Goal: Task Accomplishment & Management: Complete application form

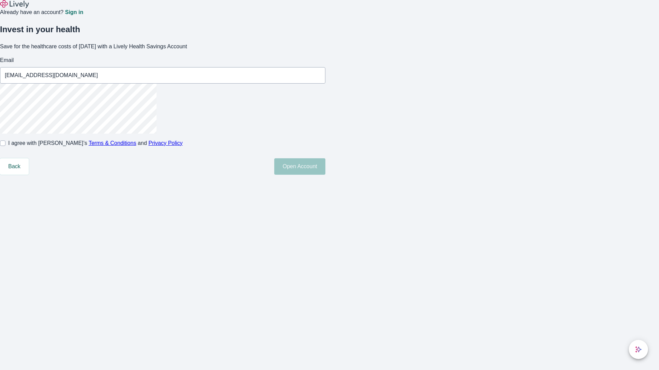
click at [5, 146] on input "I agree with Lively’s Terms & Conditions and Privacy Policy" at bounding box center [2, 143] width 5 height 5
checkbox input "true"
click at [325, 175] on button "Open Account" at bounding box center [299, 166] width 51 height 16
type input "[PERSON_NAME][EMAIL_ADDRESS][DOMAIN_NAME]"
click at [5, 146] on input "I agree with Lively’s Terms & Conditions and Privacy Policy" at bounding box center [2, 143] width 5 height 5
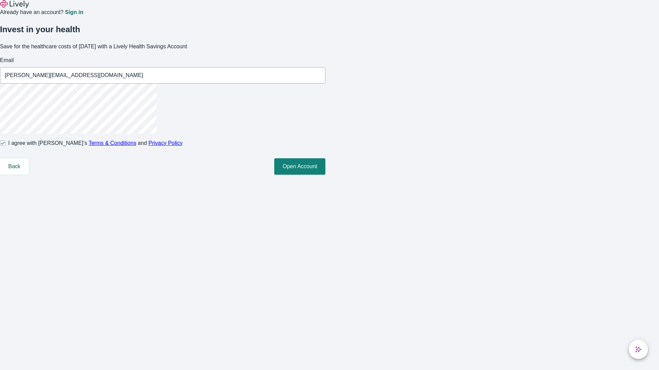
checkbox input "false"
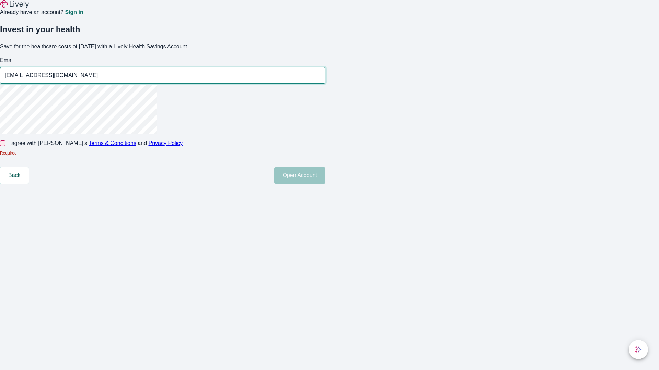
type input "[EMAIL_ADDRESS][DOMAIN_NAME]"
click at [5, 146] on input "I agree with Lively’s Terms & Conditions and Privacy Policy" at bounding box center [2, 143] width 5 height 5
checkbox input "true"
click at [325, 184] on button "Open Account" at bounding box center [299, 175] width 51 height 16
